Goal: Task Accomplishment & Management: Use online tool/utility

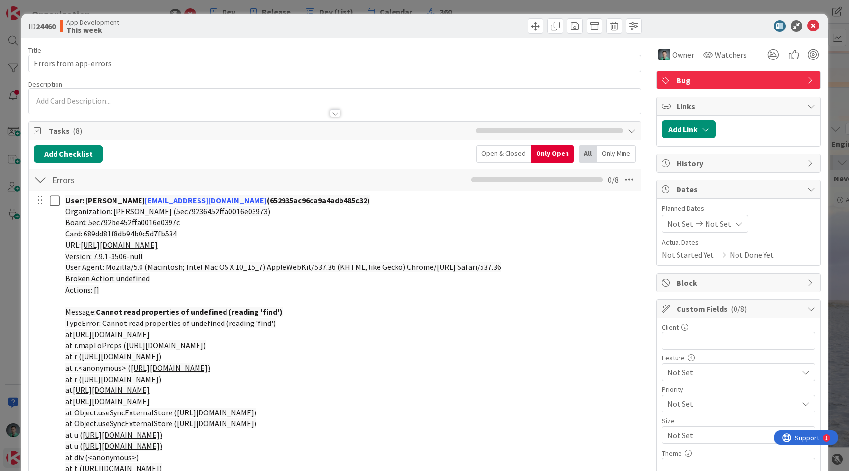
click at [340, 8] on div "ID 24460 App Development This week Title 22 / 128 Errors from app-errors Descri…" at bounding box center [424, 235] width 849 height 471
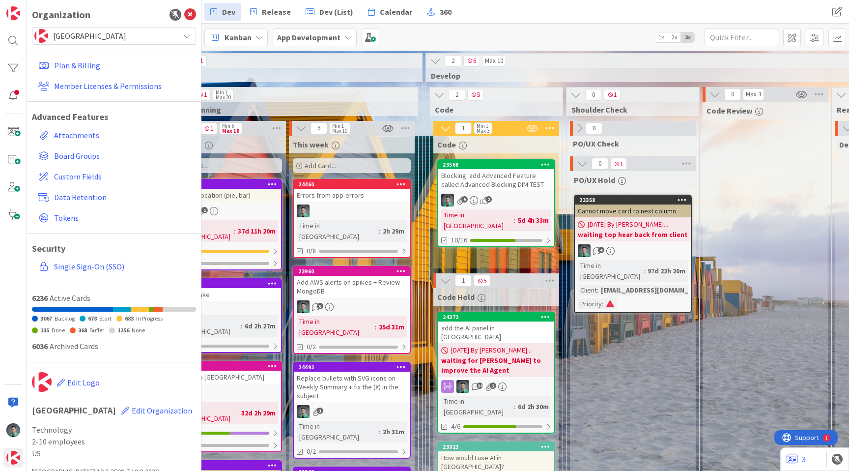
scroll to position [0, 1094]
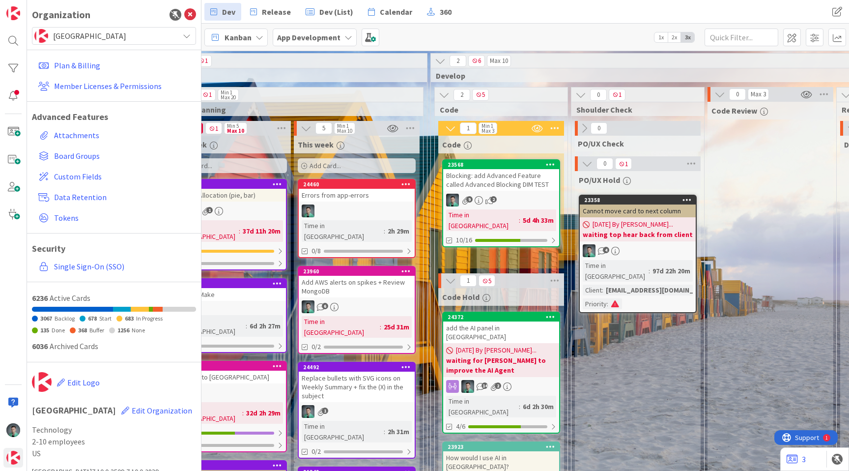
click at [390, 129] on icon "button" at bounding box center [392, 128] width 11 height 9
click at [357, 112] on span "Weekly Planning" at bounding box center [289, 110] width 244 height 10
click at [508, 185] on div "Blocking: add Advanced Feature called Advanced Blocking DIM TEST" at bounding box center [501, 180] width 116 height 22
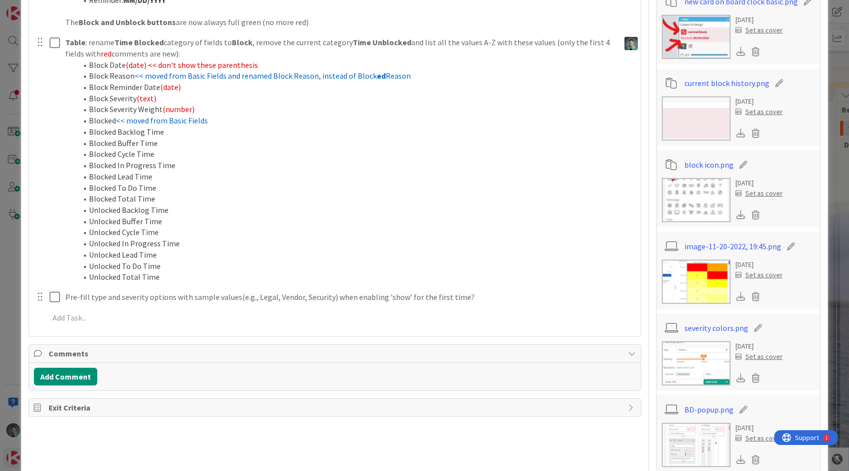
scroll to position [649, 0]
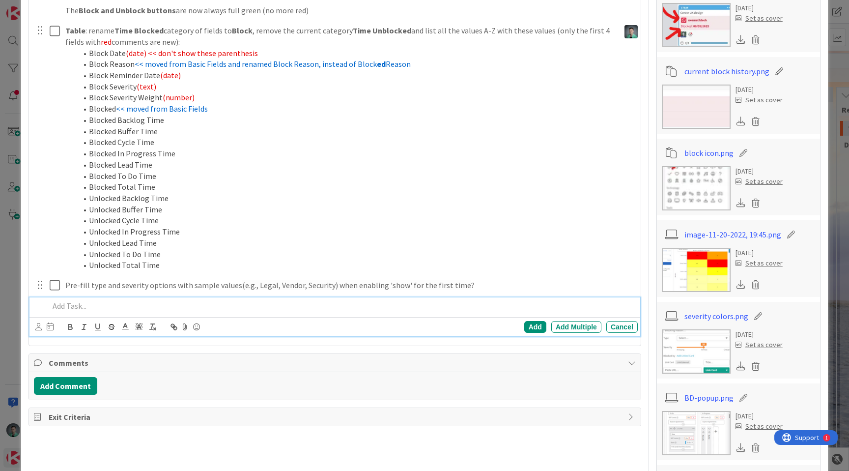
click at [124, 304] on p at bounding box center [341, 305] width 585 height 11
